Goal: Task Accomplishment & Management: Manage account settings

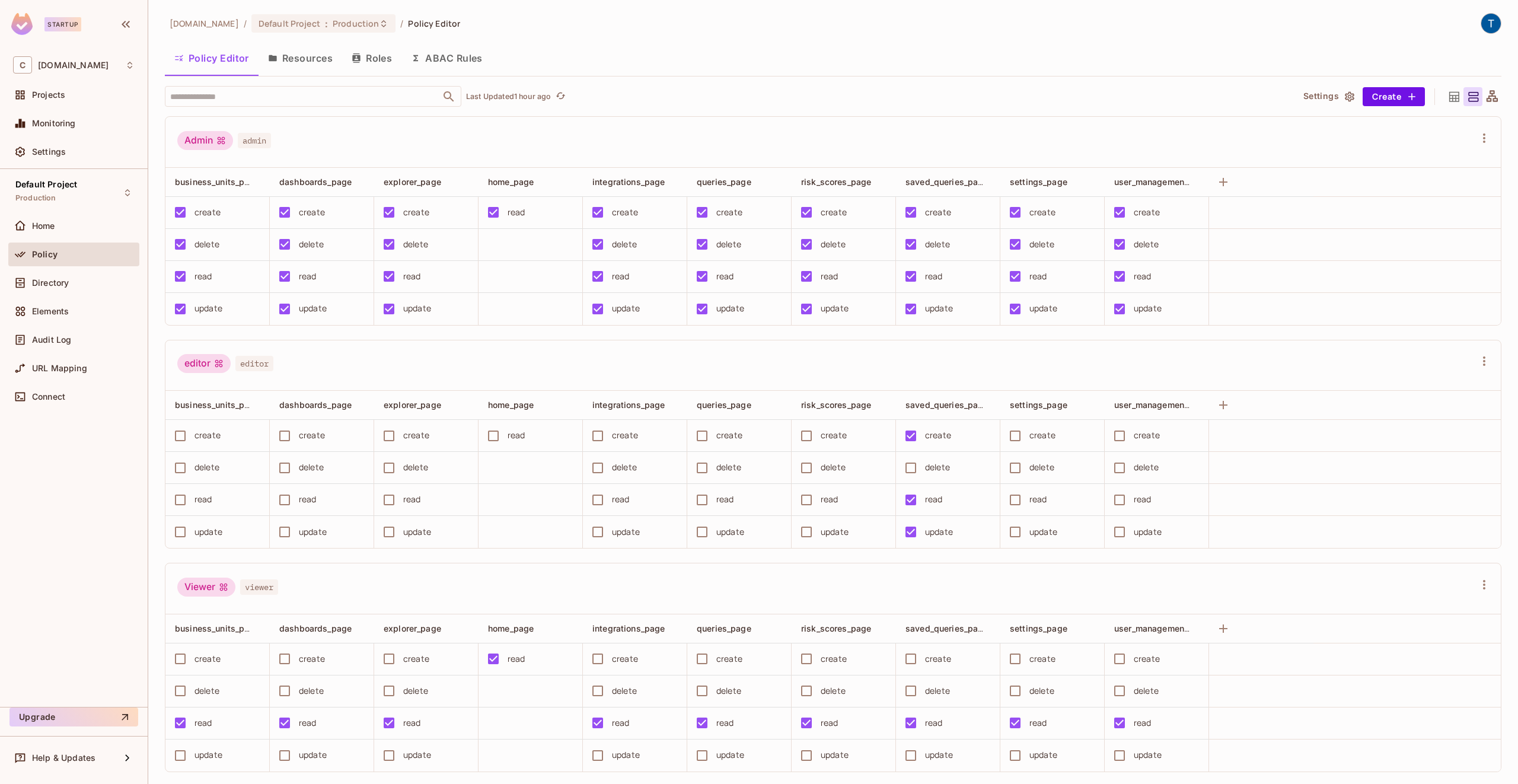
click at [300, 53] on button "Resources" at bounding box center [300, 58] width 84 height 29
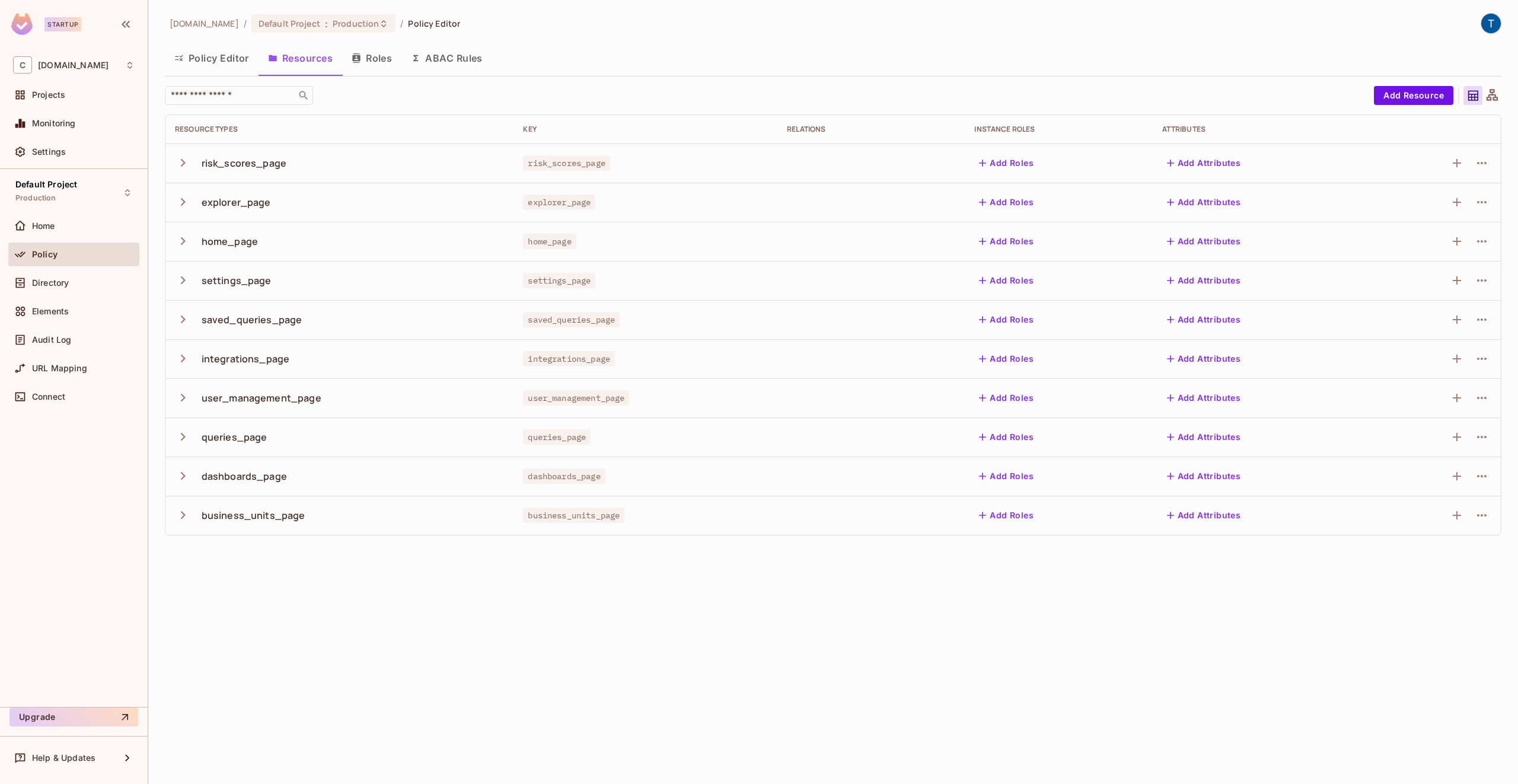
click at [178, 167] on icon "button" at bounding box center [183, 163] width 16 height 16
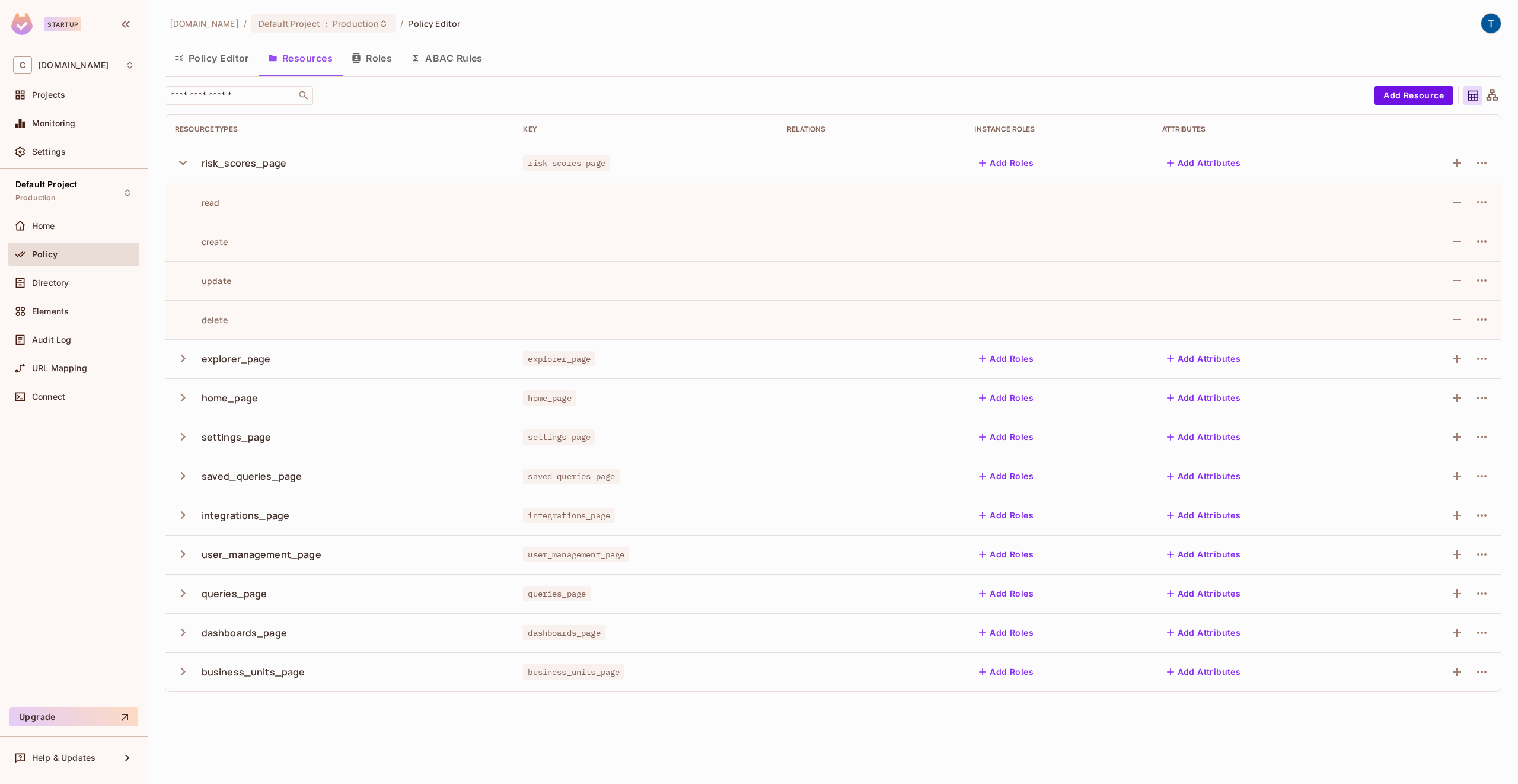
click at [179, 166] on icon "button" at bounding box center [183, 163] width 16 height 16
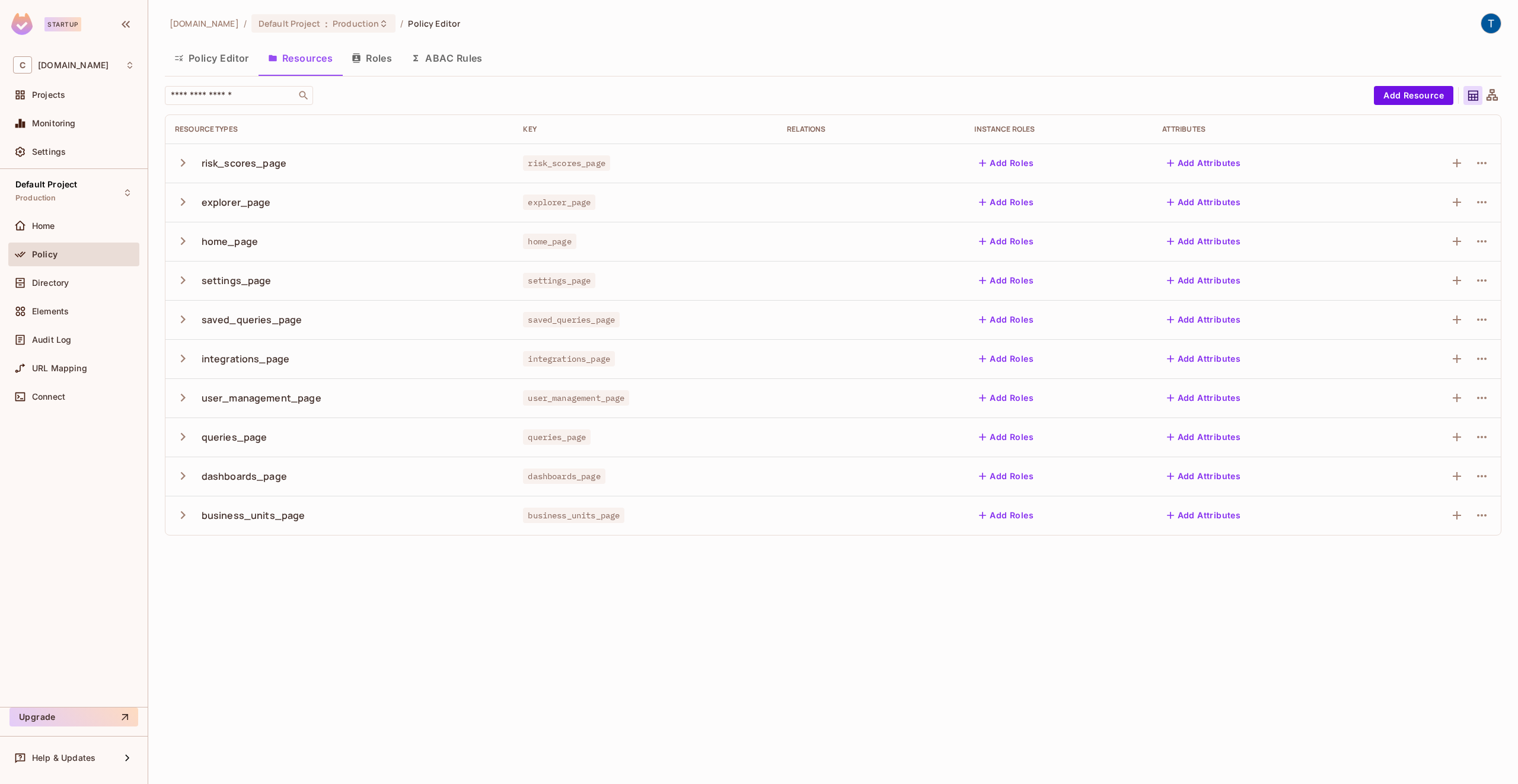
click at [369, 54] on button "Roles" at bounding box center [371, 58] width 59 height 29
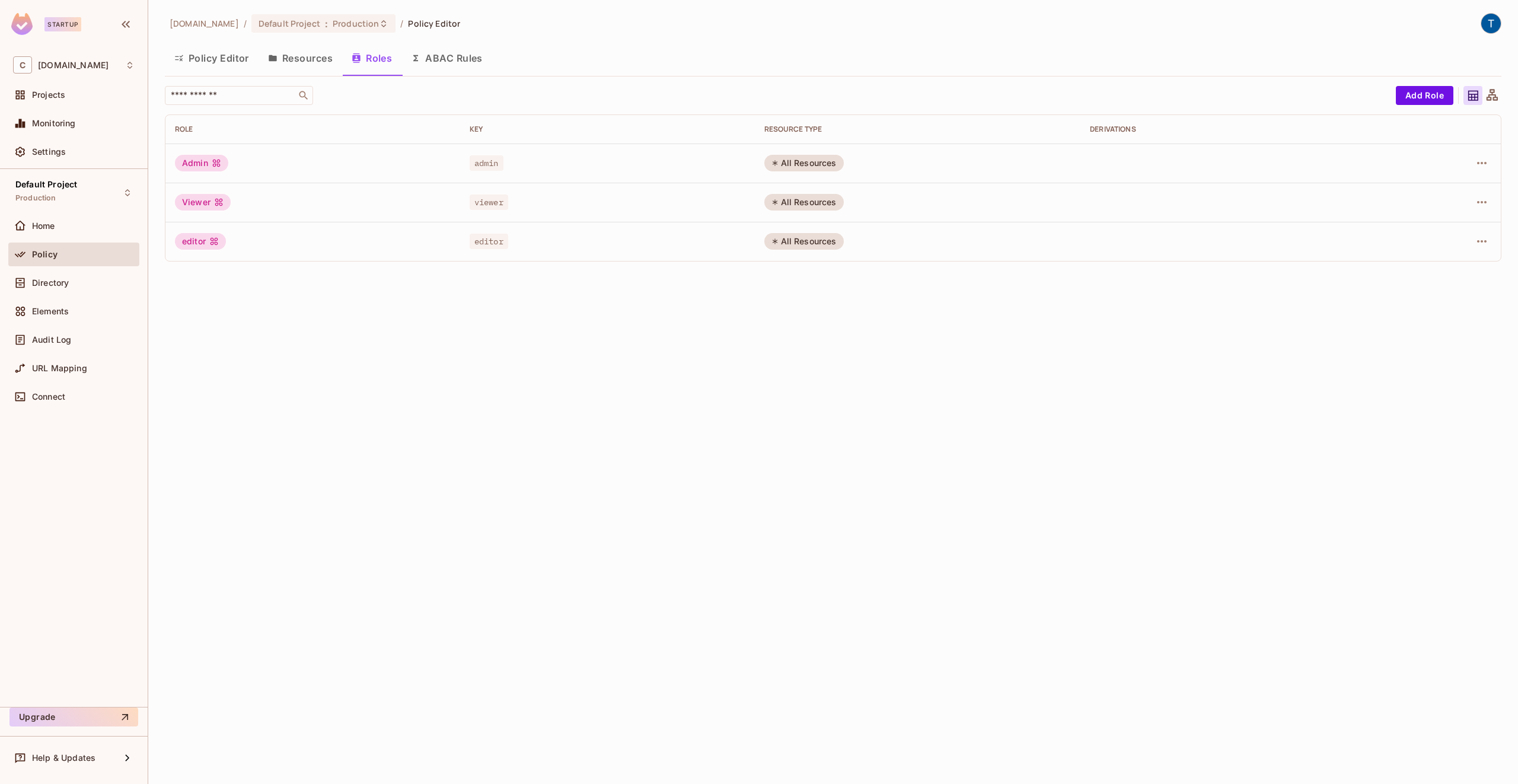
click at [281, 57] on button "Resources" at bounding box center [300, 58] width 84 height 29
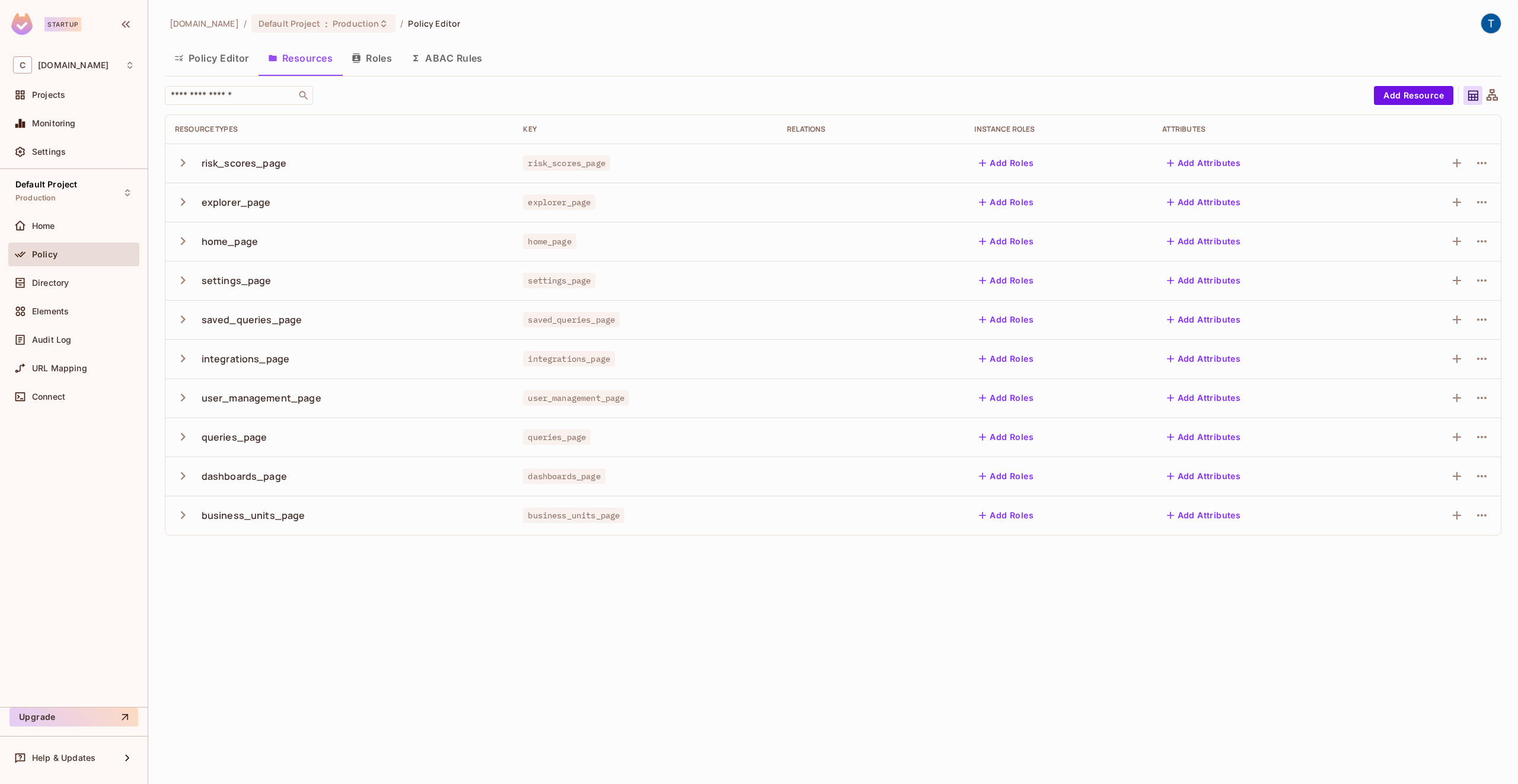
click at [178, 165] on icon "button" at bounding box center [183, 163] width 16 height 16
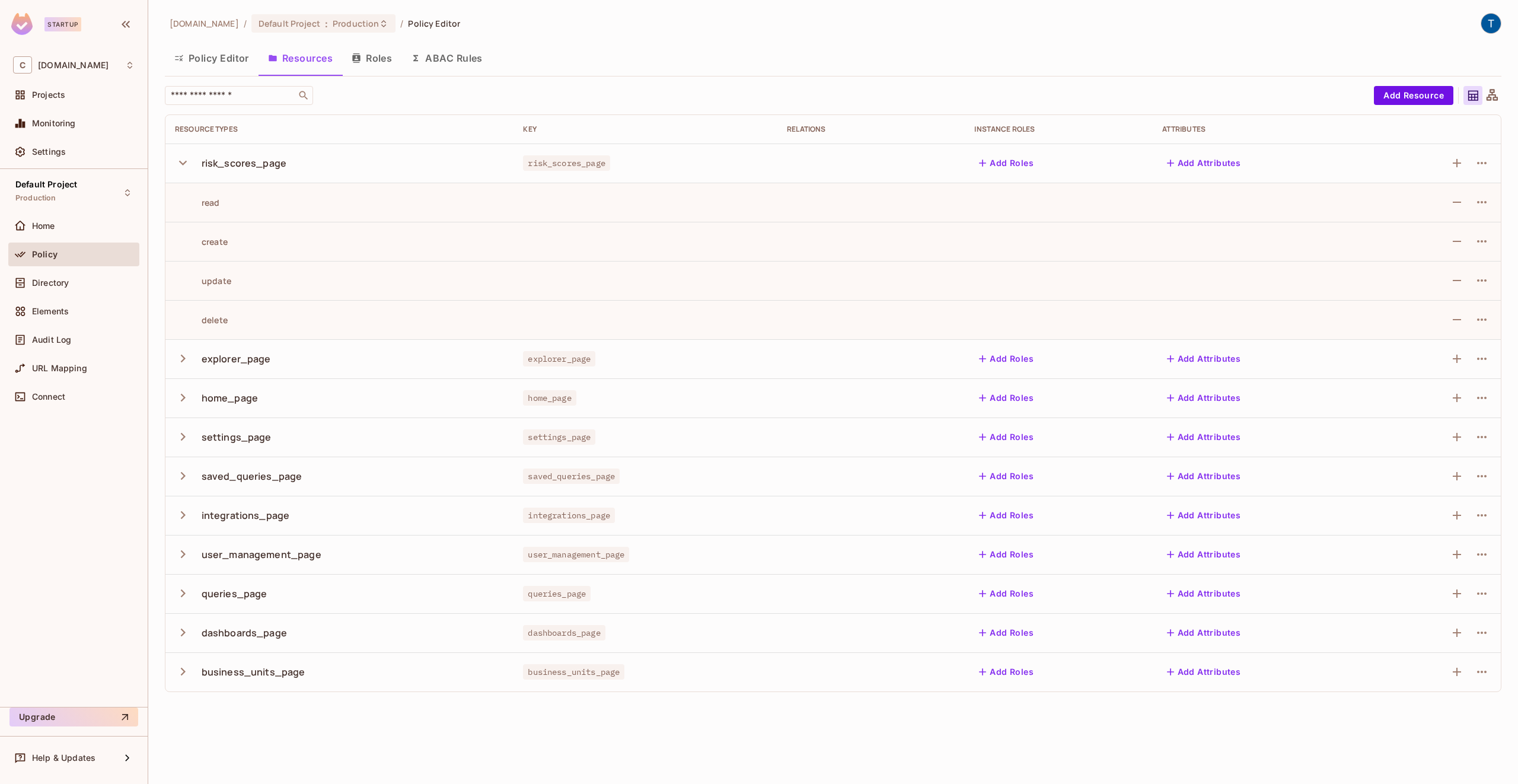
click at [218, 202] on div "read" at bounding box center [198, 202] width 45 height 11
click at [212, 207] on div "read" at bounding box center [198, 202] width 45 height 11
